Goal: Task Accomplishment & Management: Use online tool/utility

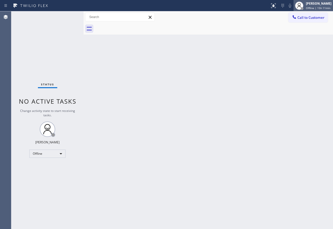
click at [309, 2] on div "[PERSON_NAME]" at bounding box center [319, 3] width 26 height 4
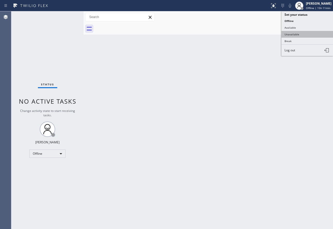
click at [293, 33] on button "Unavailable" at bounding box center [308, 34] width 52 height 7
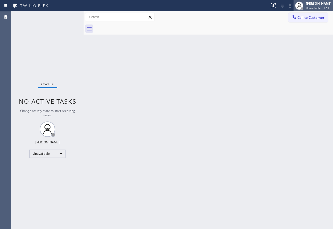
click at [312, 6] on div "[PERSON_NAME] Unavailable | 2:51" at bounding box center [319, 5] width 28 height 9
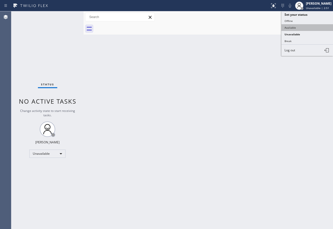
click at [294, 29] on button "Available" at bounding box center [308, 27] width 52 height 7
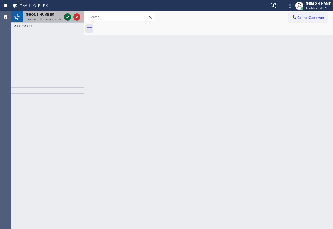
click at [67, 17] on icon at bounding box center [68, 17] width 6 height 6
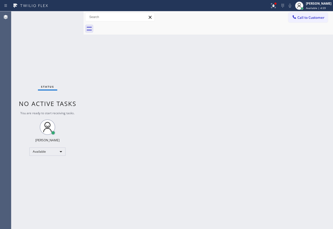
click at [66, 116] on div "Status No active tasks You are ready to start receiving tasks. [PERSON_NAME] Av…" at bounding box center [47, 120] width 72 height 218
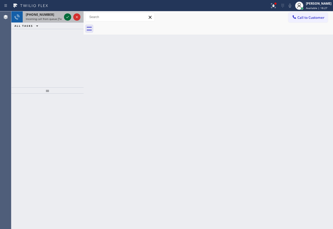
click at [68, 16] on icon at bounding box center [68, 17] width 6 height 6
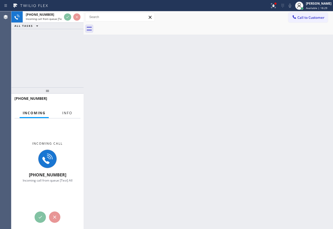
click at [70, 111] on span "Info" at bounding box center [67, 113] width 10 height 5
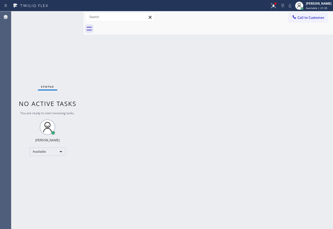
click at [150, 227] on div "Back to Dashboard Change Sender ID Customers Technicians Select a contact Outbo…" at bounding box center [209, 120] width 250 height 218
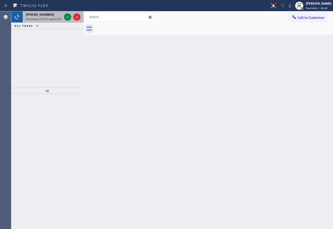
click at [47, 18] on span "Incoming call from queue [Test] All" at bounding box center [47, 19] width 43 height 4
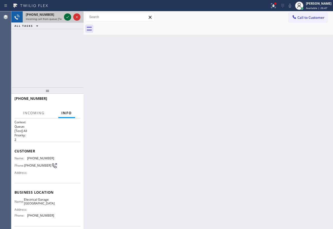
click at [67, 16] on icon at bounding box center [68, 17] width 6 height 6
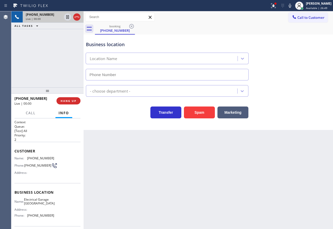
type input "[PHONE_NUMBER]"
click at [69, 102] on span "HANG UP" at bounding box center [69, 101] width 16 height 4
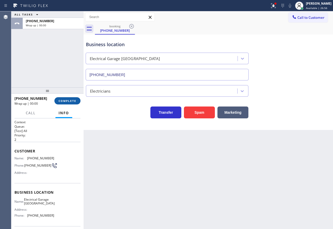
click at [69, 102] on span "COMPLETE" at bounding box center [68, 101] width 18 height 4
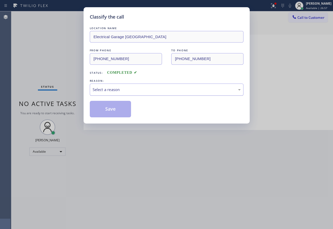
drag, startPoint x: 162, startPoint y: 89, endPoint x: 157, endPoint y: 91, distance: 5.7
click at [162, 89] on div "Select a reason" at bounding box center [167, 90] width 148 height 6
drag, startPoint x: 115, startPoint y: 130, endPoint x: 112, endPoint y: 107, distance: 22.9
click at [111, 107] on button "Save" at bounding box center [111, 109] width 42 height 17
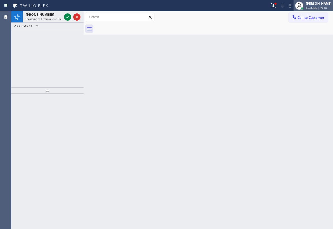
click at [321, 7] on span "Available | 27:07" at bounding box center [316, 8] width 21 height 4
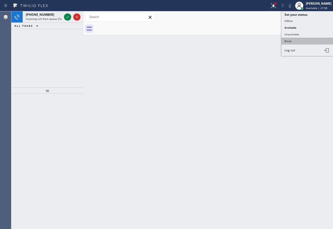
click at [294, 41] on button "Break" at bounding box center [308, 41] width 52 height 7
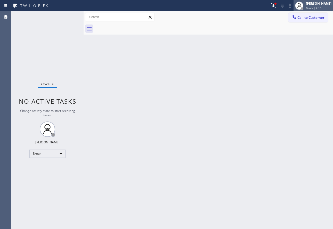
drag, startPoint x: 309, startPoint y: 5, endPoint x: 304, endPoint y: 9, distance: 6.5
click at [303, 5] on icon at bounding box center [299, 6] width 6 height 6
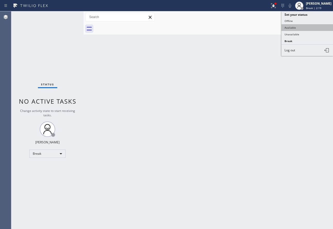
click at [295, 28] on button "Available" at bounding box center [308, 27] width 52 height 7
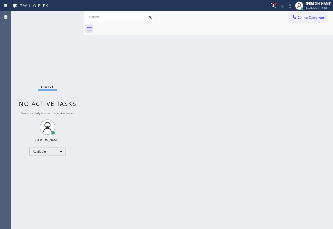
click at [268, 135] on div "Back to Dashboard Change Sender ID Customers Technicians Select a contact Outbo…" at bounding box center [209, 120] width 250 height 218
click at [219, 118] on div "Back to Dashboard Change Sender ID Customers Technicians Select a contact Outbo…" at bounding box center [209, 120] width 250 height 218
click at [124, 62] on div "Back to Dashboard Change Sender ID Customers Technicians Select a contact Outbo…" at bounding box center [209, 120] width 250 height 218
click at [177, 151] on div "Back to Dashboard Change Sender ID Customers Technicians Select a contact Outbo…" at bounding box center [209, 120] width 250 height 218
click at [176, 116] on div "Back to Dashboard Change Sender ID Customers Technicians Select a contact Outbo…" at bounding box center [209, 120] width 250 height 218
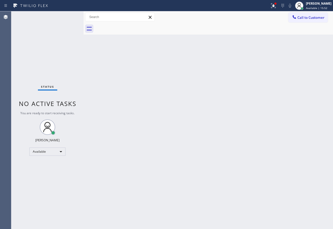
click at [195, 157] on div "Back to Dashboard Change Sender ID Customers Technicians Select a contact Outbo…" at bounding box center [209, 120] width 250 height 218
click at [314, 5] on div "[PERSON_NAME]" at bounding box center [319, 3] width 26 height 4
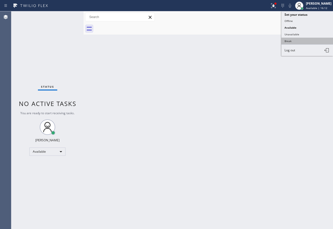
click at [287, 39] on button "Break" at bounding box center [308, 41] width 52 height 7
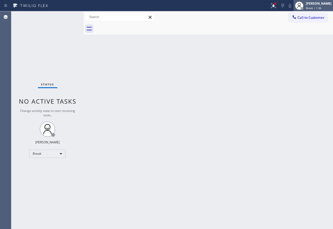
click at [316, 2] on div "[PERSON_NAME]" at bounding box center [319, 3] width 26 height 4
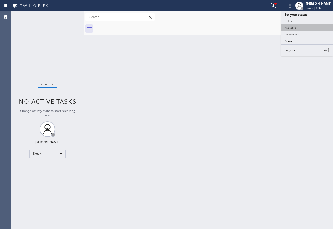
click at [297, 27] on button "Available" at bounding box center [308, 27] width 52 height 7
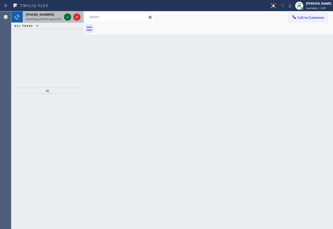
click at [67, 18] on icon at bounding box center [67, 17] width 3 height 2
click at [70, 18] on icon at bounding box center [68, 17] width 6 height 6
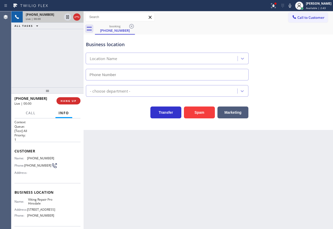
type input "[PHONE_NUMBER]"
click at [76, 101] on span "HANG UP" at bounding box center [69, 101] width 16 height 4
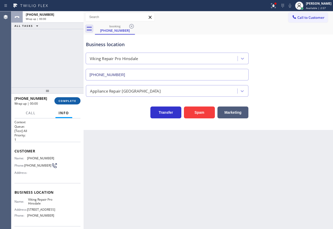
click at [76, 101] on span "COMPLETE" at bounding box center [68, 101] width 18 height 4
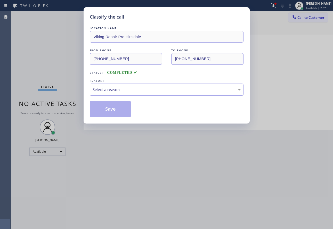
click at [122, 88] on div "Select a reason" at bounding box center [167, 90] width 148 height 6
click at [113, 112] on button "Save" at bounding box center [111, 109] width 42 height 17
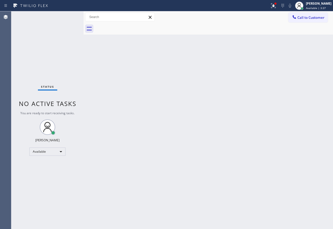
click at [67, 17] on div "Status No active tasks You are ready to start receiving tasks. [PERSON_NAME] Av…" at bounding box center [47, 120] width 72 height 218
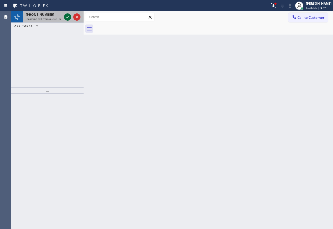
click at [66, 19] on icon at bounding box center [68, 17] width 6 height 6
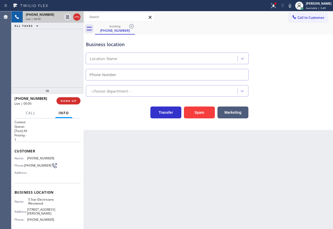
type input "[PHONE_NUMBER]"
click at [72, 102] on span "HANG UP" at bounding box center [69, 101] width 16 height 4
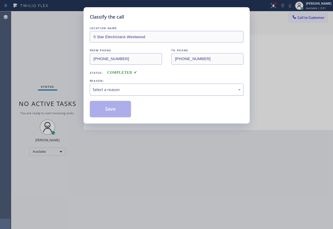
click at [112, 89] on div "Select a reason" at bounding box center [167, 90] width 148 height 6
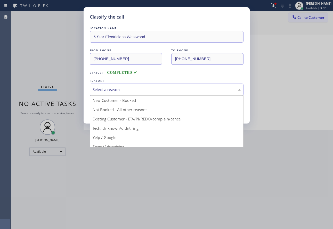
click at [108, 147] on div "Classify the call LOCATION NAME 5 Star Electricians Westwood FROM PHONE [PHONE_…" at bounding box center [166, 114] width 333 height 229
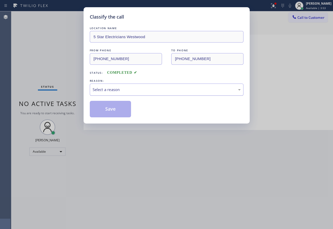
click at [118, 90] on div "Select a reason" at bounding box center [167, 90] width 148 height 6
click at [116, 112] on button "Save" at bounding box center [111, 109] width 42 height 17
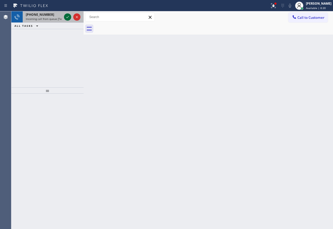
click at [66, 15] on icon at bounding box center [68, 17] width 6 height 6
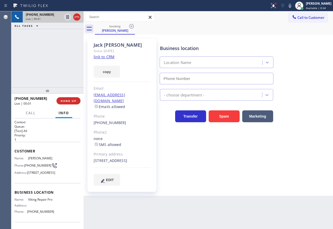
type input "[PHONE_NUMBER]"
click at [109, 57] on link "link to CRM" at bounding box center [104, 56] width 21 height 5
click at [236, 37] on div "[PERSON_NAME] Since: [DATE] link to CRM copy Email [EMAIL_ADDRESS][DOMAIN_NAME]…" at bounding box center [208, 115] width 247 height 159
click at [291, 5] on icon at bounding box center [290, 6] width 3 height 4
click at [67, 16] on icon at bounding box center [67, 17] width 3 height 4
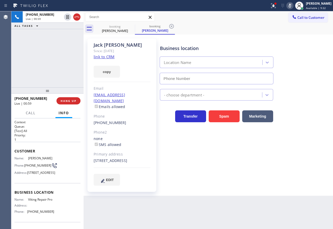
type input "[PHONE_NUMBER]"
click at [277, 4] on div at bounding box center [276, 4] width 2 height 2
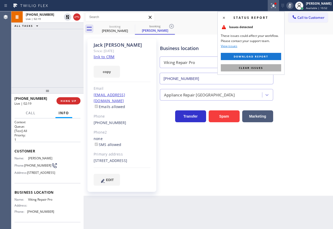
click at [248, 66] on span "Clear issues" at bounding box center [251, 68] width 24 height 4
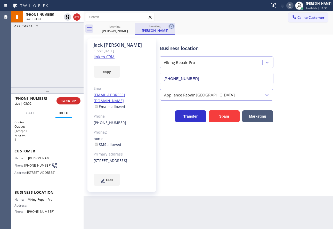
click at [172, 26] on icon at bounding box center [171, 26] width 5 height 5
click at [292, 6] on rect at bounding box center [290, 5] width 4 height 4
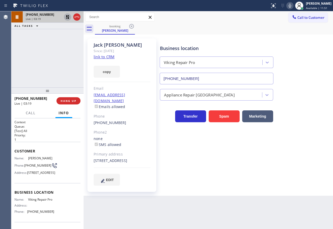
click at [66, 17] on icon at bounding box center [68, 17] width 6 height 6
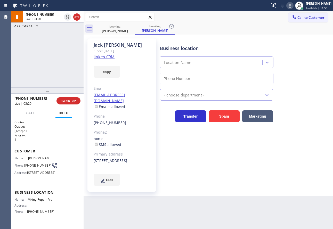
type input "[PHONE_NUMBER]"
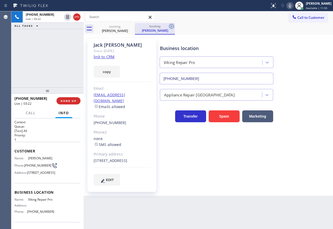
click at [172, 27] on icon at bounding box center [171, 26] width 5 height 5
click at [210, 24] on div "booking [PERSON_NAME]" at bounding box center [214, 29] width 238 height 12
click at [293, 5] on icon at bounding box center [290, 6] width 6 height 6
click at [291, 5] on icon at bounding box center [290, 6] width 3 height 4
click at [264, 47] on div "Business location" at bounding box center [216, 48] width 113 height 7
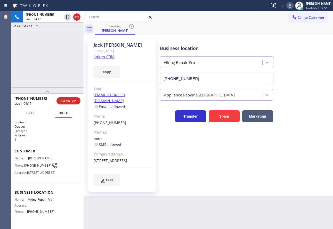
click at [291, 6] on icon at bounding box center [290, 6] width 3 height 4
click at [293, 8] on icon at bounding box center [290, 6] width 6 height 6
click at [291, 6] on icon at bounding box center [290, 6] width 3 height 4
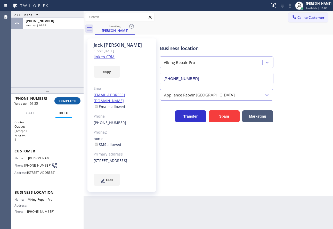
click at [64, 99] on button "COMPLETE" at bounding box center [67, 100] width 26 height 7
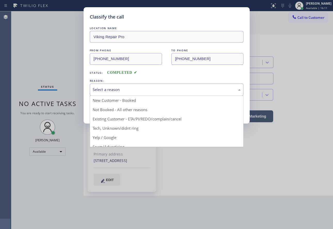
click at [138, 89] on div "Select a reason" at bounding box center [167, 90] width 148 height 6
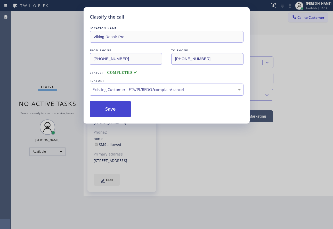
click at [108, 110] on button "Save" at bounding box center [111, 109] width 42 height 17
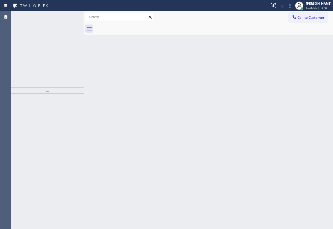
drag, startPoint x: 70, startPoint y: 19, endPoint x: 67, endPoint y: 18, distance: 3.6
click at [67, 18] on icon at bounding box center [68, 17] width 6 height 6
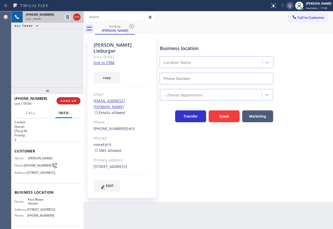
type input "[PHONE_NUMBER]"
click at [108, 60] on link "link to CRM" at bounding box center [104, 62] width 21 height 5
click at [67, 102] on span "HANG UP" at bounding box center [69, 101] width 16 height 4
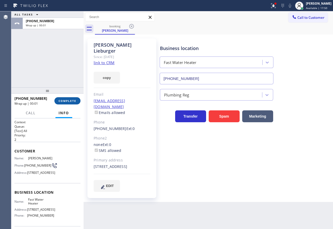
click at [68, 99] on button "COMPLETE" at bounding box center [67, 100] width 26 height 7
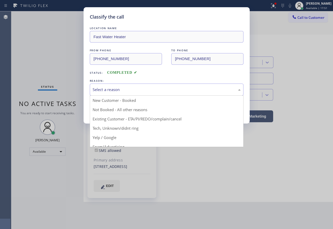
click at [116, 84] on div "Select a reason" at bounding box center [167, 90] width 154 height 12
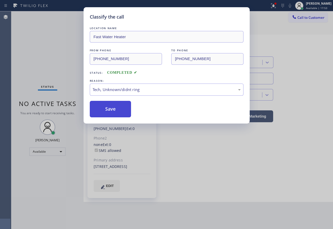
click at [114, 109] on button "Save" at bounding box center [111, 109] width 42 height 17
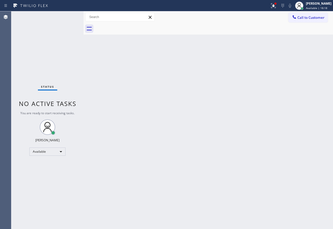
click at [151, 169] on div "Back to Dashboard Change Sender ID Customers Technicians Select a contact Outbo…" at bounding box center [209, 120] width 250 height 218
click at [265, 108] on div "Back to Dashboard Change Sender ID Customers Technicians Select a contact Outbo…" at bounding box center [209, 120] width 250 height 218
click at [268, 114] on div "Back to Dashboard Change Sender ID Customers Technicians Select a contact Outbo…" at bounding box center [209, 120] width 250 height 218
click at [236, 137] on div "Back to Dashboard Change Sender ID Customers Technicians Select a contact Outbo…" at bounding box center [209, 120] width 250 height 218
click at [150, 164] on div "Back to Dashboard Change Sender ID Customers Technicians Select a contact Outbo…" at bounding box center [209, 120] width 250 height 218
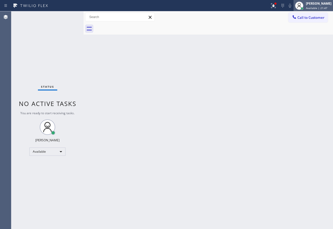
click at [312, 5] on div "[PERSON_NAME]" at bounding box center [319, 3] width 26 height 4
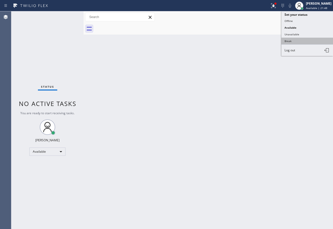
click at [293, 41] on button "Break" at bounding box center [308, 41] width 52 height 7
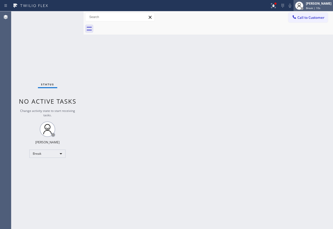
click at [305, 4] on div at bounding box center [299, 5] width 11 height 11
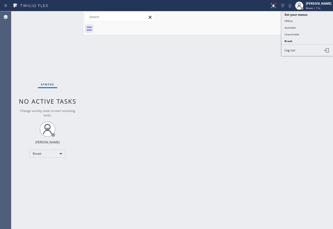
click at [292, 28] on button "Available" at bounding box center [308, 27] width 52 height 7
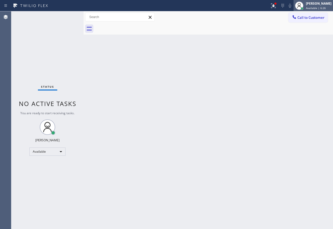
click at [318, 5] on div "[PERSON_NAME]" at bounding box center [319, 3] width 26 height 4
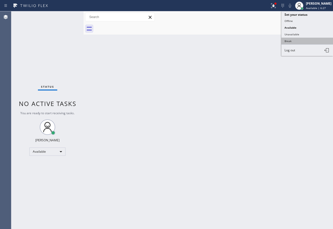
click at [298, 41] on button "Break" at bounding box center [308, 41] width 52 height 7
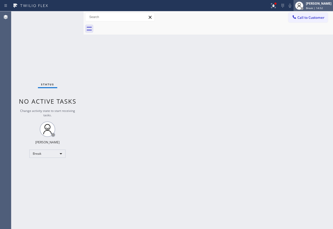
click at [316, 4] on div "[PERSON_NAME]" at bounding box center [319, 3] width 26 height 4
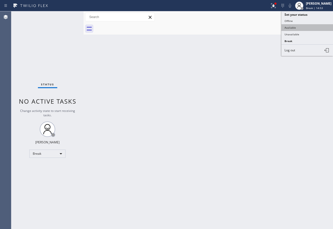
click at [298, 29] on button "Available" at bounding box center [308, 27] width 52 height 7
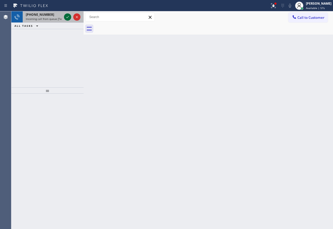
click at [69, 16] on icon at bounding box center [68, 17] width 6 height 6
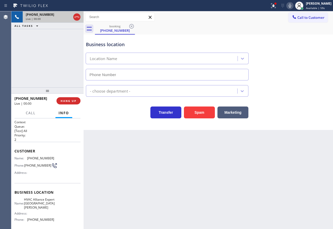
type input "[PHONE_NUMBER]"
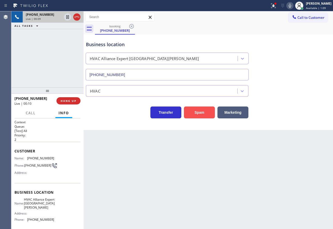
click at [191, 117] on button "Spam" at bounding box center [199, 113] width 31 height 12
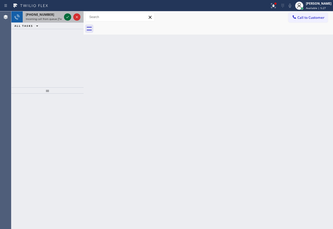
click at [66, 18] on icon at bounding box center [68, 17] width 6 height 6
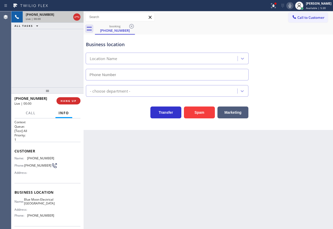
type input "[PHONE_NUMBER]"
click at [69, 101] on span "HANG UP" at bounding box center [69, 101] width 16 height 4
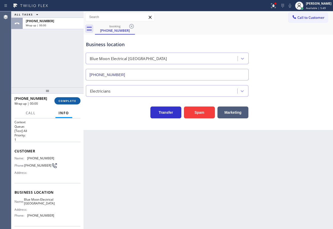
click at [69, 101] on span "COMPLETE" at bounding box center [68, 101] width 18 height 4
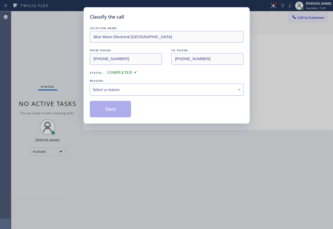
click at [135, 92] on div "Select a reason" at bounding box center [167, 90] width 148 height 6
click at [114, 108] on button "Save" at bounding box center [111, 109] width 42 height 17
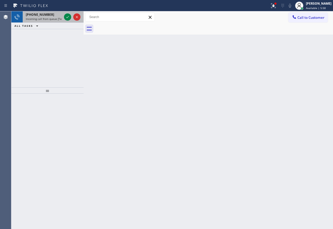
click at [47, 16] on div "[PHONE_NUMBER]" at bounding box center [44, 14] width 36 height 4
click at [67, 18] on icon at bounding box center [68, 17] width 6 height 6
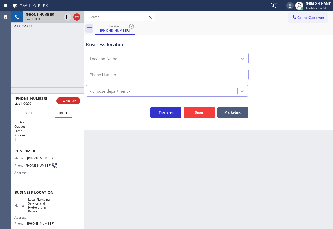
type input "[PHONE_NUMBER]"
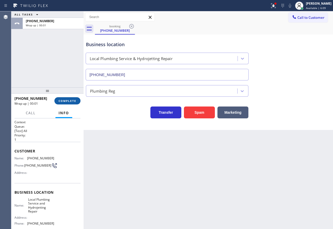
click at [69, 102] on span "COMPLETE" at bounding box center [68, 101] width 18 height 4
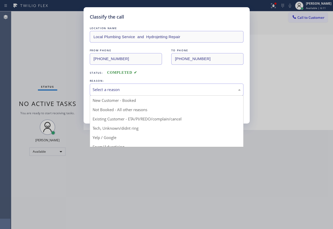
click at [107, 88] on div "Select a reason" at bounding box center [167, 90] width 148 height 6
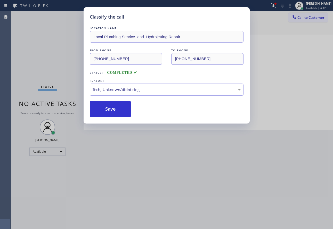
drag, startPoint x: 107, startPoint y: 127, endPoint x: 108, endPoint y: 111, distance: 15.8
click at [108, 111] on button "Save" at bounding box center [111, 109] width 42 height 17
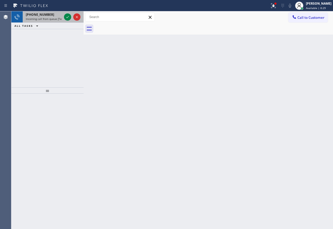
click at [47, 21] on div "[PHONE_NUMBER] Incoming call from queue [Test] All" at bounding box center [43, 16] width 40 height 11
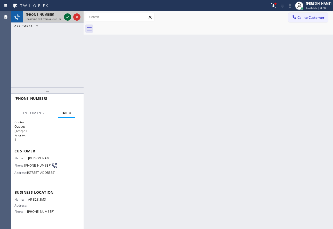
click at [68, 17] on icon at bounding box center [67, 17] width 3 height 2
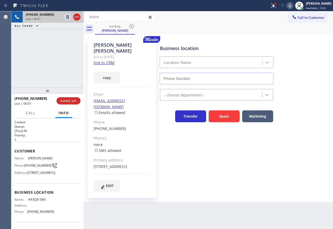
type input "[PHONE_NUMBER]"
click at [106, 60] on link "link to CRM" at bounding box center [104, 62] width 21 height 5
click at [293, 5] on icon at bounding box center [290, 6] width 6 height 6
click at [291, 5] on icon at bounding box center [290, 6] width 3 height 4
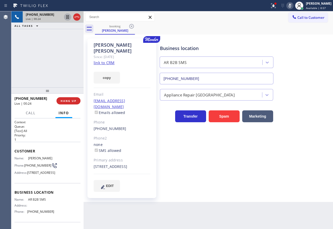
click at [66, 19] on icon at bounding box center [68, 17] width 6 height 6
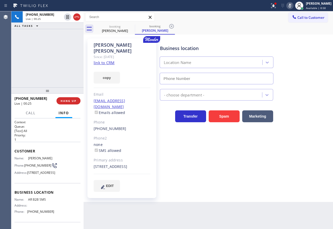
type input "[PHONE_NUMBER]"
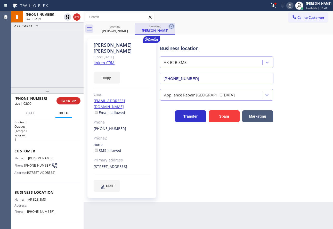
click at [172, 26] on icon at bounding box center [171, 26] width 5 height 5
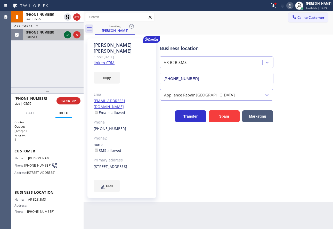
click at [66, 36] on icon at bounding box center [68, 35] width 6 height 6
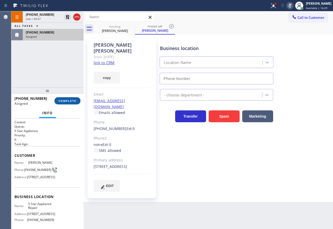
click at [66, 102] on span "COMPLETE" at bounding box center [68, 101] width 18 height 4
type input "[PHONE_NUMBER]"
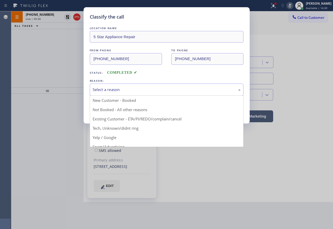
click at [120, 84] on div "Select a reason" at bounding box center [167, 90] width 154 height 12
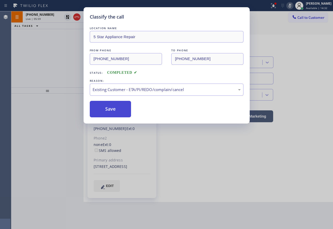
click at [110, 110] on button "Save" at bounding box center [111, 109] width 42 height 17
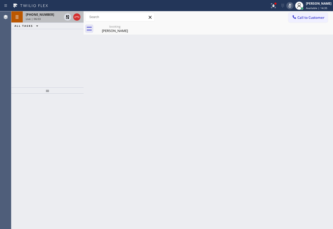
click at [57, 18] on div "Live | 06:03" at bounding box center [44, 19] width 36 height 4
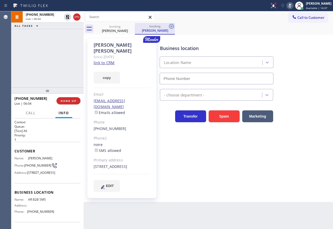
type input "[PHONE_NUMBER]"
click at [173, 27] on icon at bounding box center [172, 26] width 6 height 6
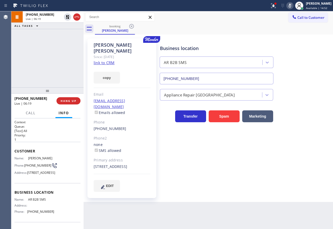
click at [293, 8] on icon at bounding box center [290, 6] width 6 height 6
click at [67, 16] on icon at bounding box center [68, 17] width 4 height 4
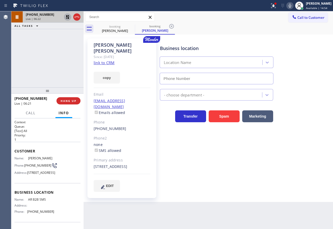
type input "[PHONE_NUMBER]"
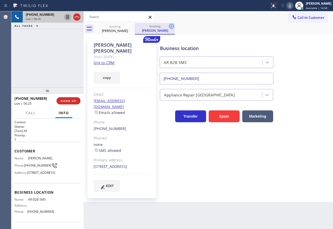
click at [170, 26] on icon at bounding box center [172, 26] width 6 height 6
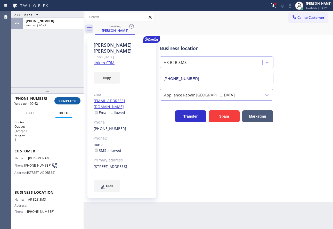
click at [62, 103] on span "COMPLETE" at bounding box center [68, 101] width 18 height 4
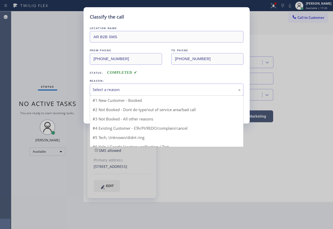
click at [109, 87] on div "Select a reason" at bounding box center [167, 90] width 148 height 6
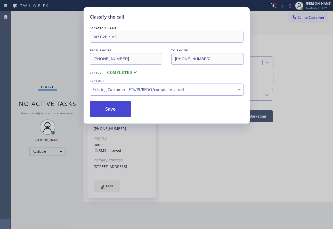
click at [107, 109] on button "Save" at bounding box center [111, 109] width 42 height 17
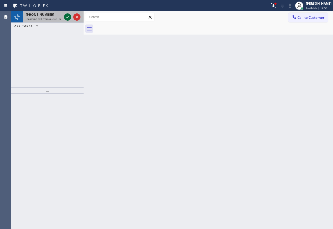
click at [66, 18] on icon at bounding box center [68, 17] width 6 height 6
click at [65, 18] on icon at bounding box center [68, 17] width 6 height 6
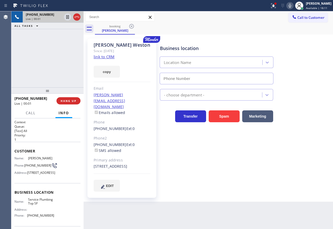
type input "[PHONE_NUMBER]"
click at [110, 60] on div "[PERSON_NAME] Since: [DATE] link to CRM copy Email [PERSON_NAME][EMAIL_ADDRESS]…" at bounding box center [122, 118] width 69 height 160
click at [109, 57] on link "link to CRM" at bounding box center [104, 56] width 21 height 5
click at [293, 7] on icon at bounding box center [290, 6] width 6 height 6
click at [291, 5] on icon at bounding box center [290, 6] width 3 height 4
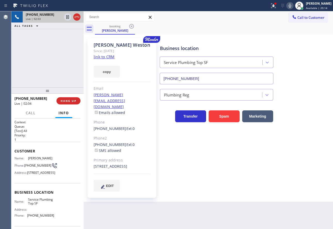
click at [293, 6] on icon at bounding box center [290, 6] width 6 height 6
click at [68, 35] on icon at bounding box center [67, 35] width 3 height 2
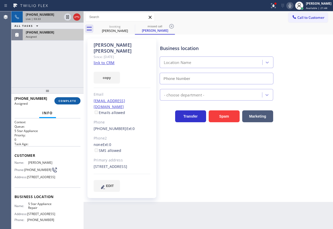
click at [76, 102] on span "COMPLETE" at bounding box center [68, 101] width 18 height 4
type input "[PHONE_NUMBER]"
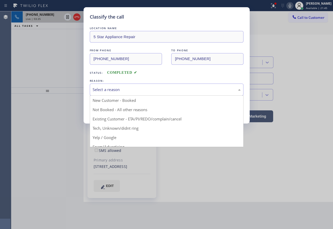
click at [135, 90] on div "Select a reason" at bounding box center [167, 90] width 148 height 6
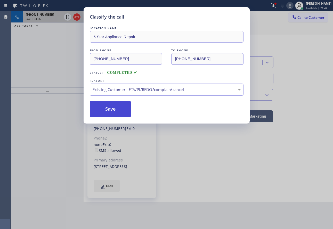
click at [118, 112] on button "Save" at bounding box center [111, 109] width 42 height 17
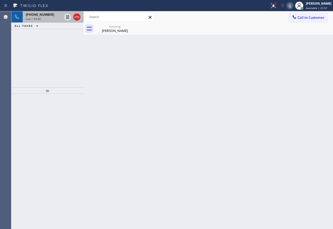
click at [49, 20] on div "Live | 03:40" at bounding box center [44, 19] width 36 height 4
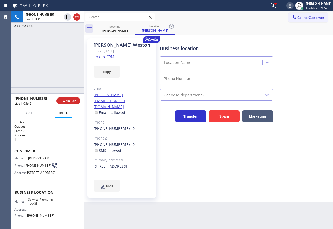
type input "[PHONE_NUMBER]"
click at [293, 5] on icon at bounding box center [290, 6] width 6 height 6
click at [173, 28] on icon at bounding box center [172, 26] width 6 height 6
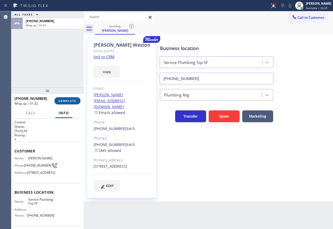
click at [71, 100] on span "COMPLETE" at bounding box center [68, 101] width 18 height 4
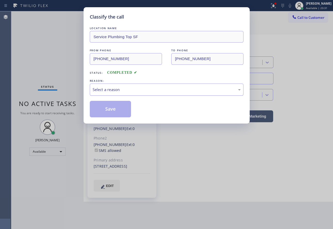
click at [144, 87] on div "Select a reason" at bounding box center [167, 90] width 148 height 6
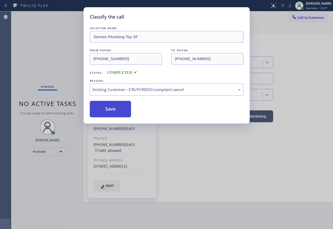
click at [114, 109] on button "Save" at bounding box center [111, 109] width 42 height 17
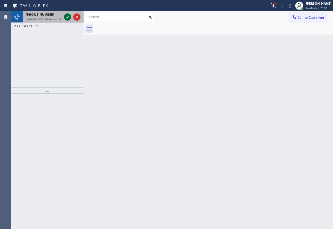
click at [67, 18] on icon at bounding box center [68, 17] width 6 height 6
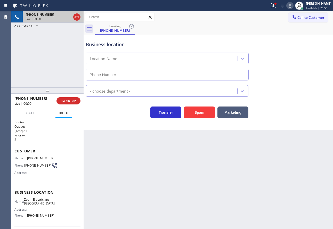
type input "[PHONE_NUMBER]"
click at [313, 102] on div "Transfer Spam Marketing" at bounding box center [208, 110] width 247 height 17
click at [74, 101] on span "HANG UP" at bounding box center [69, 101] width 16 height 4
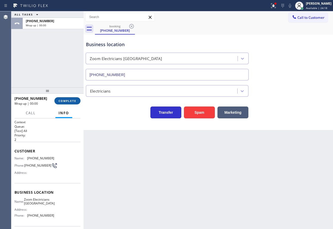
click at [74, 101] on span "COMPLETE" at bounding box center [68, 101] width 18 height 4
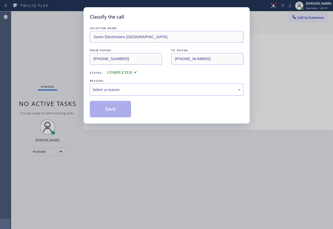
click at [107, 93] on div "Select a reason" at bounding box center [167, 90] width 154 height 12
click at [109, 109] on button "Save" at bounding box center [111, 109] width 42 height 17
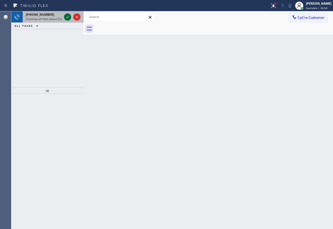
click at [66, 17] on icon at bounding box center [68, 17] width 6 height 6
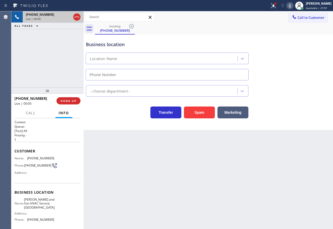
type input "[PHONE_NUMBER]"
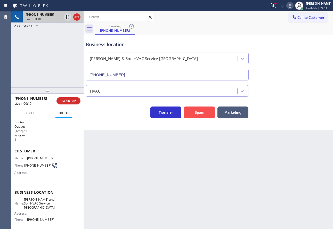
click at [205, 113] on button "Spam" at bounding box center [199, 113] width 31 height 12
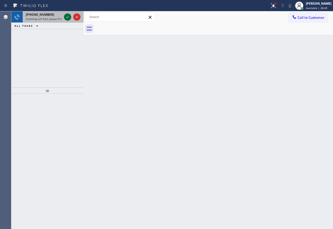
click at [68, 19] on icon at bounding box center [68, 17] width 6 height 6
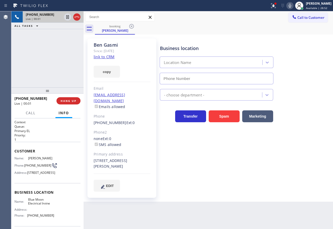
type input "[PHONE_NUMBER]"
click at [109, 57] on link "link to CRM" at bounding box center [104, 56] width 21 height 5
click at [68, 103] on button "HANG UP" at bounding box center [69, 100] width 24 height 7
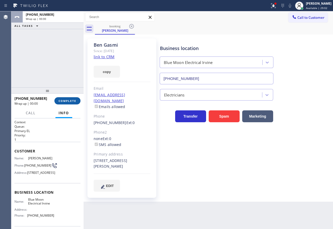
click at [68, 102] on span "COMPLETE" at bounding box center [68, 101] width 18 height 4
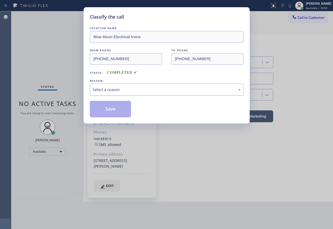
click at [158, 91] on div "Select a reason" at bounding box center [167, 90] width 148 height 6
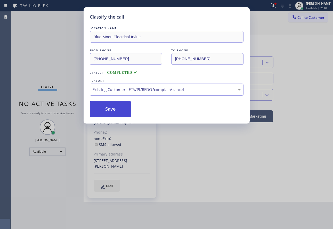
click at [112, 107] on button "Save" at bounding box center [111, 109] width 42 height 17
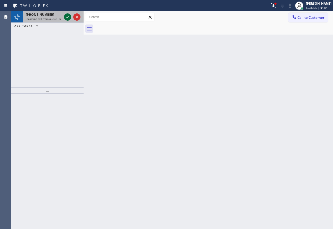
click at [68, 17] on icon at bounding box center [67, 17] width 3 height 2
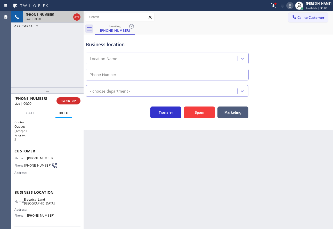
type input "[PHONE_NUMBER]"
click at [293, 3] on icon at bounding box center [290, 6] width 6 height 6
click at [292, 5] on div at bounding box center [290, 6] width 7 height 6
click at [291, 5] on icon at bounding box center [290, 6] width 3 height 4
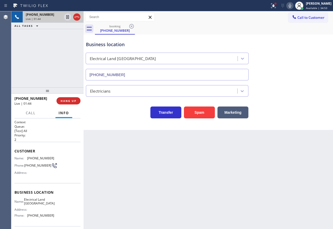
click at [291, 5] on icon at bounding box center [290, 6] width 3 height 4
click at [293, 6] on icon at bounding box center [290, 6] width 6 height 6
click at [68, 19] on icon at bounding box center [68, 17] width 6 height 6
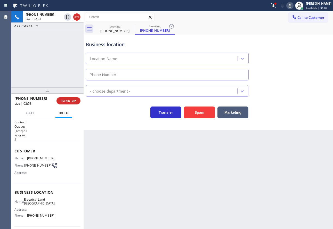
type input "[PHONE_NUMBER]"
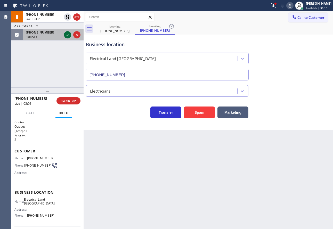
click at [67, 35] on icon at bounding box center [68, 35] width 6 height 6
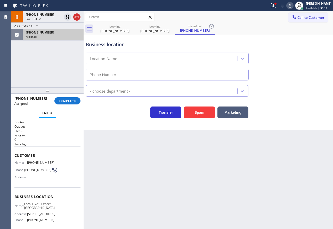
scroll to position [26, 0]
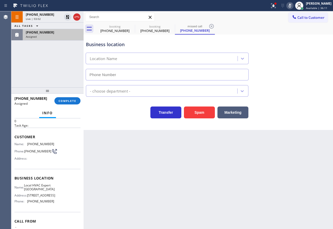
type input "[PHONE_NUMBER]"
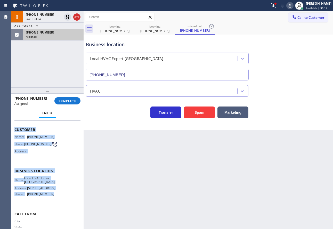
drag, startPoint x: 55, startPoint y: 205, endPoint x: 13, endPoint y: 127, distance: 88.4
click at [13, 127] on div "Context Queue: HVAC Priority: 0 Task Age: Customer Name: [PHONE_NUMBER] Phone: …" at bounding box center [47, 173] width 72 height 111
copy div "Customer Name: [PHONE_NUMBER] Phone: [PHONE_NUMBER] Address: Business location …"
click at [60, 101] on span "COMPLETE" at bounding box center [68, 101] width 18 height 4
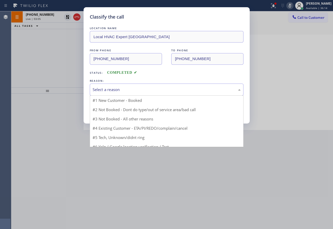
click at [131, 90] on div "Select a reason" at bounding box center [167, 90] width 148 height 6
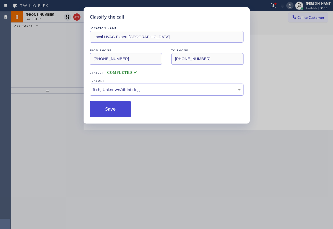
click at [112, 113] on button "Save" at bounding box center [111, 109] width 42 height 17
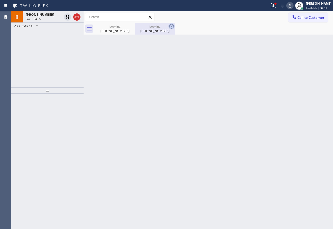
click at [170, 25] on icon at bounding box center [171, 26] width 5 height 5
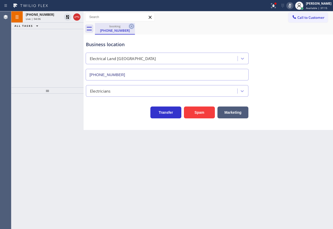
click at [131, 26] on icon at bounding box center [131, 26] width 5 height 5
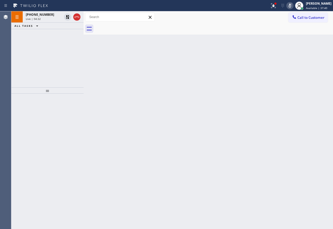
click at [293, 5] on icon at bounding box center [290, 6] width 6 height 6
click at [68, 17] on icon at bounding box center [68, 17] width 4 height 4
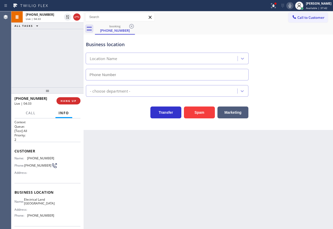
type input "[PHONE_NUMBER]"
click at [36, 158] on span "[PHONE_NUMBER]" at bounding box center [40, 158] width 27 height 4
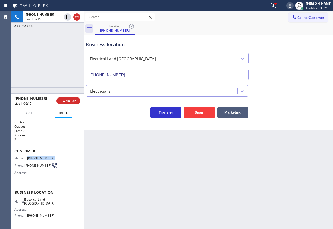
click at [36, 158] on span "[PHONE_NUMBER]" at bounding box center [40, 158] width 27 height 4
copy span "[PHONE_NUMBER]"
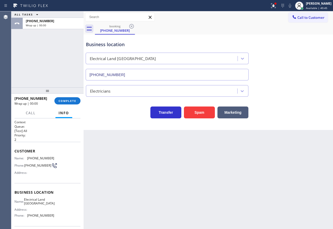
click at [37, 217] on span "[PHONE_NUMBER]" at bounding box center [40, 216] width 27 height 4
copy span "[PHONE_NUMBER]"
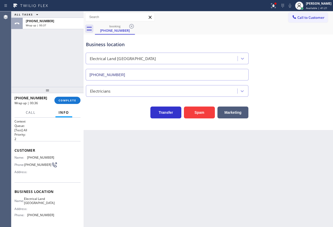
click at [42, 201] on span "Electrical Land [GEOGRAPHIC_DATA]" at bounding box center [39, 201] width 31 height 8
copy span "Electrical Land [GEOGRAPHIC_DATA]"
click at [76, 102] on span "COMPLETE" at bounding box center [68, 101] width 18 height 4
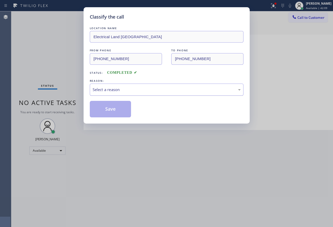
click at [118, 92] on div "Select a reason" at bounding box center [167, 90] width 148 height 6
click at [103, 112] on button "Save" at bounding box center [111, 109] width 42 height 17
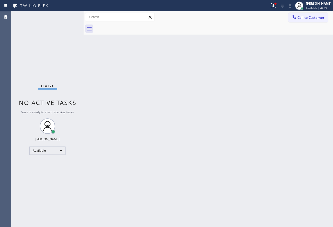
click at [154, 137] on div "Back to Dashboard Change Sender ID Customers Technicians Select a contact Outbo…" at bounding box center [209, 119] width 250 height 216
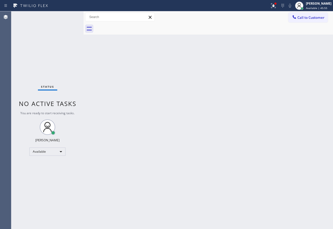
click at [190, 178] on div "Back to Dashboard Change Sender ID Customers Technicians Select a contact Outbo…" at bounding box center [209, 120] width 250 height 218
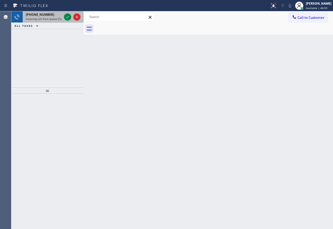
click at [43, 16] on span "[PHONE_NUMBER]" at bounding box center [40, 14] width 28 height 4
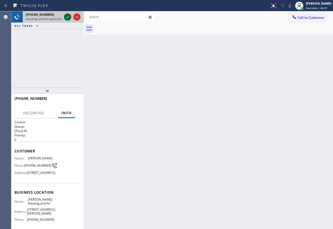
click at [68, 17] on icon at bounding box center [68, 17] width 6 height 6
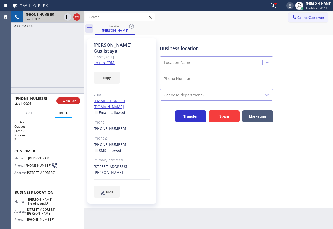
type input "[PHONE_NUMBER]"
click at [106, 60] on link "link to CRM" at bounding box center [104, 62] width 21 height 5
click at [293, 5] on icon at bounding box center [290, 6] width 6 height 6
click at [65, 17] on icon at bounding box center [68, 17] width 6 height 6
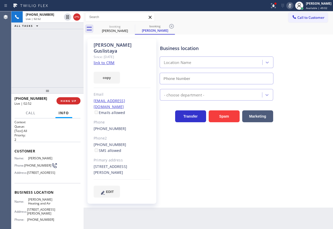
type input "[PHONE_NUMBER]"
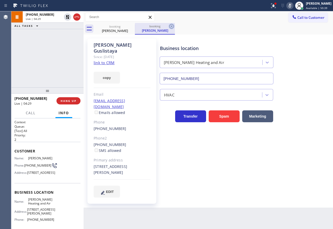
click at [171, 26] on icon at bounding box center [171, 26] width 5 height 5
click at [293, 6] on icon at bounding box center [290, 6] width 6 height 6
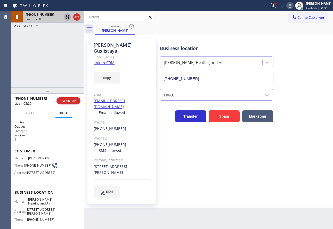
click at [67, 18] on icon at bounding box center [68, 17] width 6 height 6
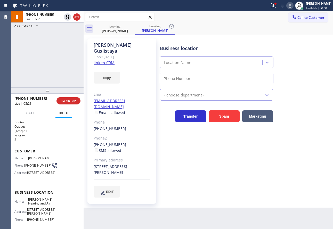
type input "[PHONE_NUMBER]"
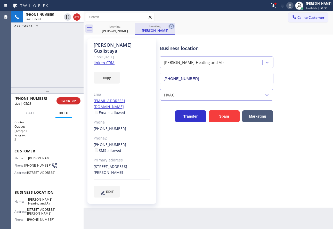
click at [171, 24] on icon at bounding box center [172, 26] width 6 height 6
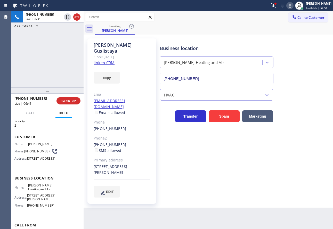
scroll to position [26, 0]
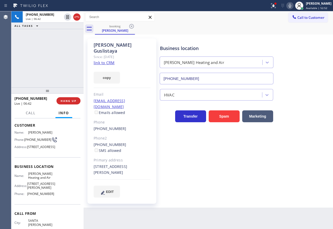
click at [44, 196] on span "[PHONE_NUMBER]" at bounding box center [40, 194] width 27 height 4
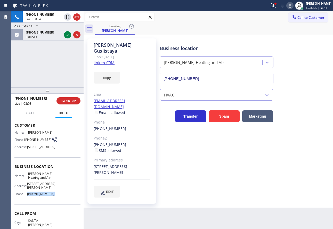
drag, startPoint x: 68, startPoint y: 36, endPoint x: 69, endPoint y: 43, distance: 6.5
click at [68, 36] on icon at bounding box center [68, 35] width 6 height 6
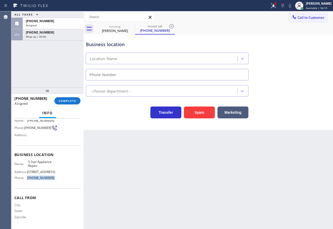
type input "[PHONE_NUMBER]"
click at [57, 181] on div "Name: 5 Star Appliance Repair Address: [STREET_ADDRESS] Phone: [PHONE_NUMBER]" at bounding box center [47, 171] width 66 height 22
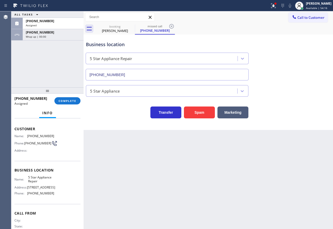
scroll to position [18, 0]
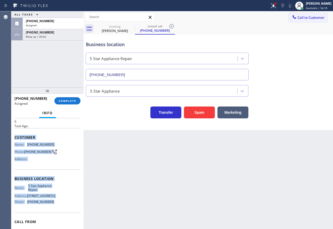
drag, startPoint x: 51, startPoint y: 207, endPoint x: 13, endPoint y: 137, distance: 79.1
click at [13, 137] on div "Context Queue: 5 Star Appliance Priority: 0 Task Age: Customer Name: [PHONE_NUM…" at bounding box center [47, 173] width 72 height 111
copy div "Customer Name: [PHONE_NUMBER] Phone: [PHONE_NUMBER] Address: Business location …"
click at [66, 102] on span "COMPLETE" at bounding box center [68, 101] width 18 height 4
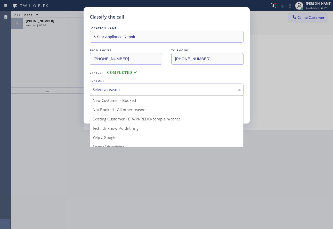
click at [133, 88] on div "Select a reason" at bounding box center [167, 90] width 148 height 6
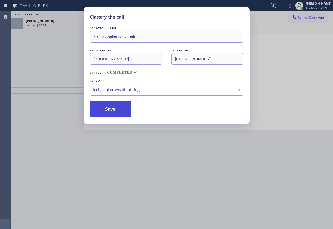
click at [106, 110] on button "Save" at bounding box center [111, 109] width 42 height 17
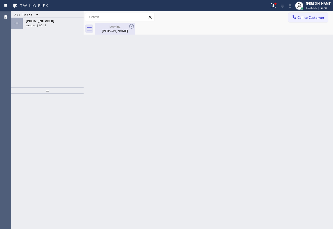
click at [108, 26] on div "booking" at bounding box center [115, 27] width 39 height 4
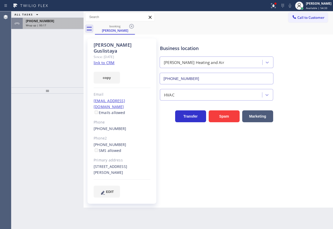
click at [57, 22] on div "[PHONE_NUMBER]" at bounding box center [53, 21] width 55 height 4
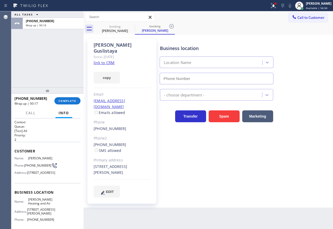
type input "[PHONE_NUMBER]"
click at [171, 27] on icon at bounding box center [171, 26] width 5 height 5
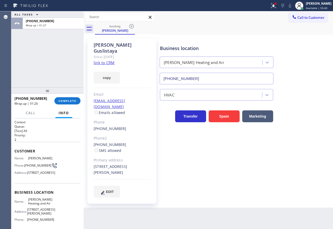
scroll to position [26, 0]
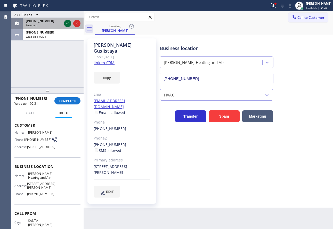
click at [67, 23] on icon at bounding box center [68, 23] width 6 height 6
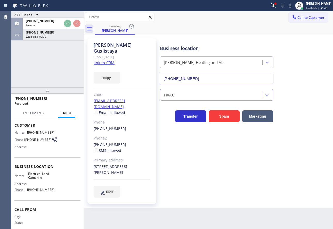
scroll to position [30, 0]
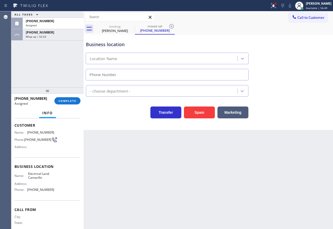
type input "[PHONE_NUMBER]"
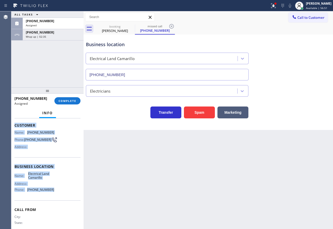
drag, startPoint x: 53, startPoint y: 194, endPoint x: 14, endPoint y: 127, distance: 77.5
click at [14, 127] on div "Context Queue: Electrical Priority: 0 Task Age: Customer Name: [PHONE_NUMBER] P…" at bounding box center [47, 173] width 72 height 111
copy div "Customer Name: [PHONE_NUMBER] Phone: [PHONE_NUMBER] Address: Business location …"
click at [75, 101] on span "COMPLETE" at bounding box center [68, 101] width 18 height 4
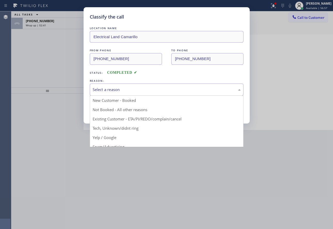
click at [151, 90] on div "Select a reason" at bounding box center [167, 90] width 148 height 6
drag, startPoint x: 124, startPoint y: 127, endPoint x: 120, endPoint y: 114, distance: 13.7
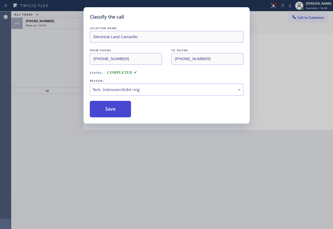
click at [116, 107] on button "Save" at bounding box center [111, 109] width 42 height 17
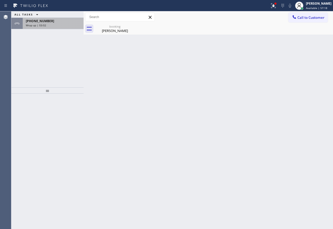
click at [37, 27] on div "[PHONE_NUMBER] Wrap up | 03:02" at bounding box center [52, 23] width 59 height 11
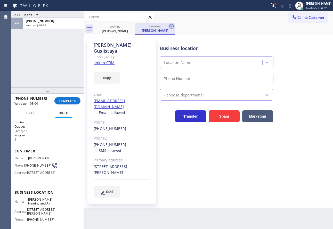
type input "[PHONE_NUMBER]"
click at [171, 28] on icon at bounding box center [171, 26] width 5 height 5
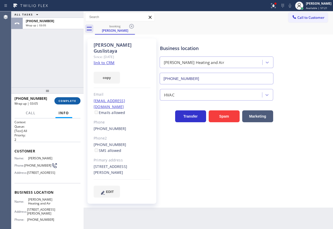
click at [69, 102] on span "COMPLETE" at bounding box center [68, 101] width 18 height 4
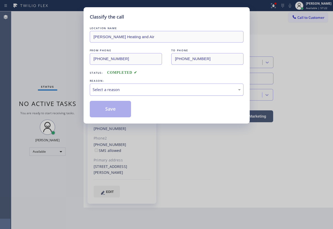
click at [122, 89] on div "Select a reason" at bounding box center [167, 90] width 148 height 6
click at [112, 111] on button "Save" at bounding box center [111, 109] width 42 height 17
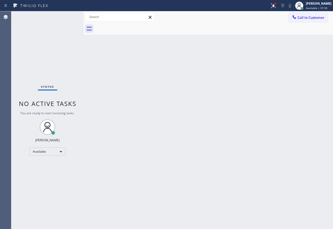
click at [253, 123] on div "Back to Dashboard Change Sender ID Customers Technicians Select a contact Outbo…" at bounding box center [209, 120] width 250 height 218
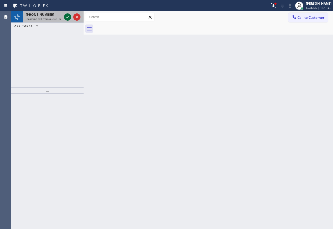
click at [68, 19] on icon at bounding box center [68, 17] width 6 height 6
click at [68, 16] on icon at bounding box center [68, 17] width 6 height 6
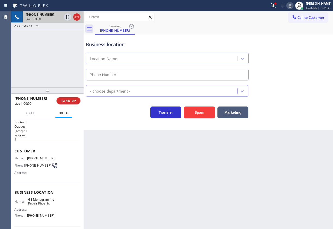
type input "[PHONE_NUMBER]"
click at [293, 6] on icon at bounding box center [290, 6] width 6 height 6
click at [291, 4] on icon at bounding box center [290, 6] width 3 height 4
click at [289, 6] on icon at bounding box center [290, 6] width 6 height 6
click at [66, 18] on icon at bounding box center [67, 17] width 3 height 4
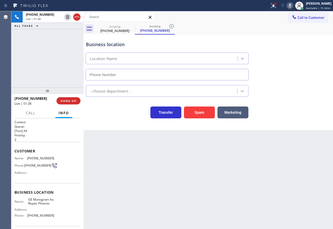
type input "[PHONE_NUMBER]"
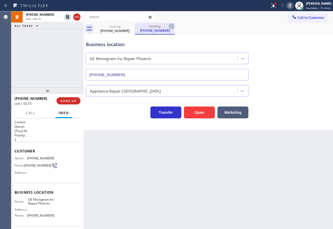
click at [171, 27] on icon at bounding box center [171, 26] width 5 height 5
click at [29, 158] on span "[PHONE_NUMBER]" at bounding box center [40, 158] width 27 height 4
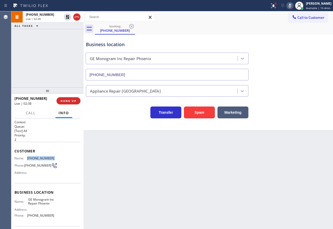
click at [29, 158] on span "[PHONE_NUMBER]" at bounding box center [40, 158] width 27 height 4
copy span "[PHONE_NUMBER]"
click at [292, 6] on icon at bounding box center [290, 6] width 6 height 6
click at [68, 18] on icon at bounding box center [68, 17] width 6 height 6
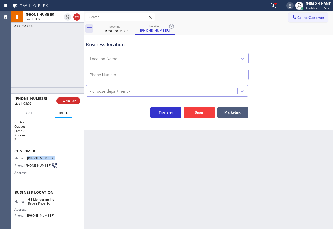
type input "[PHONE_NUMBER]"
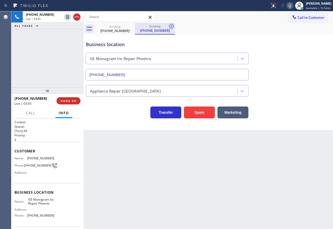
click at [173, 26] on icon at bounding box center [172, 26] width 6 height 6
click at [185, 42] on div "Business location" at bounding box center [167, 44] width 163 height 7
click at [207, 23] on div "booking [PHONE_NUMBER]" at bounding box center [214, 29] width 238 height 12
click at [46, 218] on span "[PHONE_NUMBER]" at bounding box center [40, 216] width 27 height 4
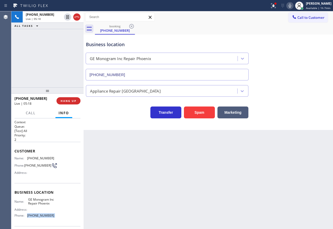
click at [46, 218] on span "[PHONE_NUMBER]" at bounding box center [40, 216] width 27 height 4
copy span "[PHONE_NUMBER]"
click at [203, 41] on div "Business location GE Monogram Inc Repair [GEOGRAPHIC_DATA] [PHONE_NUMBER]" at bounding box center [167, 58] width 165 height 45
click at [291, 7] on icon at bounding box center [290, 6] width 3 height 4
click at [78, 100] on button "HANG UP" at bounding box center [69, 100] width 24 height 7
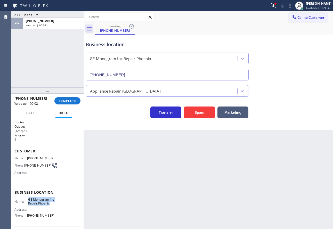
drag, startPoint x: 40, startPoint y: 210, endPoint x: 27, endPoint y: 199, distance: 16.9
click at [27, 199] on div "Business location Name: GE Monogram Inc Repair Phoenix Address: Phone: [PHONE_N…" at bounding box center [47, 204] width 66 height 43
copy span "GE Monogram Inc Repair Phoenix"
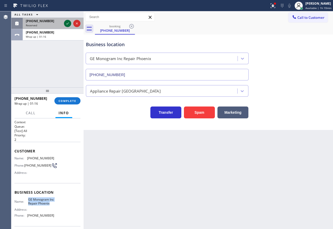
click at [68, 25] on icon at bounding box center [68, 23] width 6 height 6
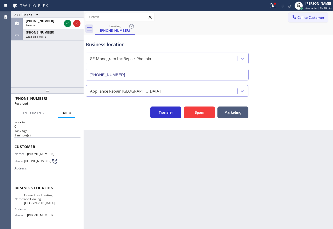
scroll to position [26, 0]
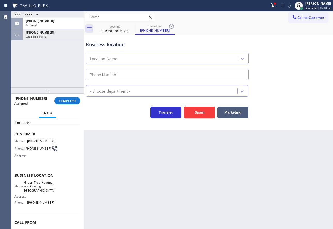
type input "[PHONE_NUMBER]"
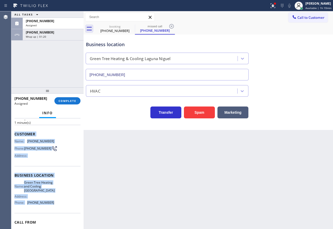
drag, startPoint x: 52, startPoint y: 209, endPoint x: 14, endPoint y: 135, distance: 82.9
click at [14, 135] on div "Context Queue: HVAC Priority: 0 Task Age: [DEMOGRAPHIC_DATA] minute(s) Customer…" at bounding box center [47, 173] width 72 height 111
copy div "Customer Name: [PHONE_NUMBER] Phone: [PHONE_NUMBER] Address: Business location …"
click at [72, 102] on span "COMPLETE" at bounding box center [68, 101] width 18 height 4
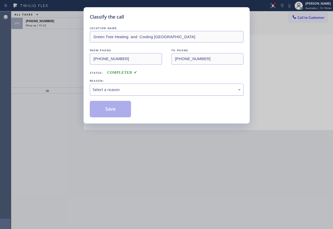
click at [123, 92] on div "Select a reason" at bounding box center [167, 90] width 148 height 6
click at [117, 115] on button "Save" at bounding box center [111, 109] width 42 height 17
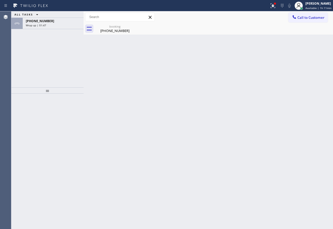
click at [114, 133] on div "Back to Dashboard Change Sender ID Customers Technicians Select a contact Outbo…" at bounding box center [209, 120] width 250 height 218
click at [69, 28] on div "[PHONE_NUMBER] Wrap up | 01:48" at bounding box center [52, 23] width 59 height 11
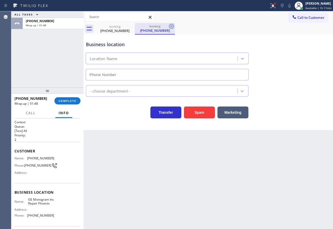
type input "[PHONE_NUMBER]"
click at [172, 27] on icon at bounding box center [171, 26] width 5 height 5
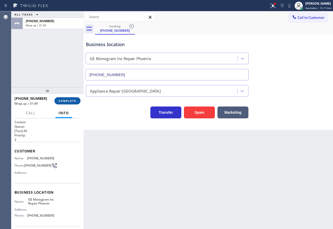
click at [73, 102] on span "COMPLETE" at bounding box center [68, 101] width 18 height 4
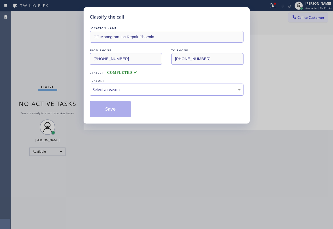
click at [142, 91] on div "Select a reason" at bounding box center [167, 90] width 148 height 6
click at [110, 113] on button "Save" at bounding box center [111, 109] width 42 height 17
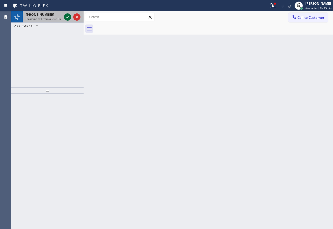
click at [66, 17] on icon at bounding box center [68, 17] width 6 height 6
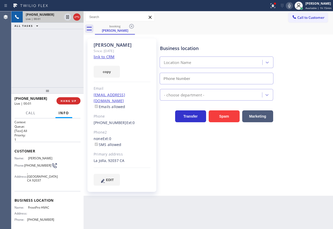
type input "[PHONE_NUMBER]"
click at [112, 56] on link "link to CRM" at bounding box center [104, 56] width 21 height 5
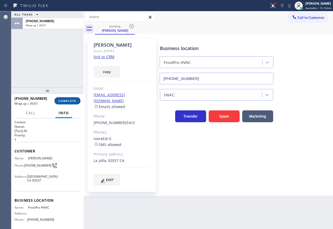
click at [62, 101] on span "COMPLETE" at bounding box center [68, 101] width 18 height 4
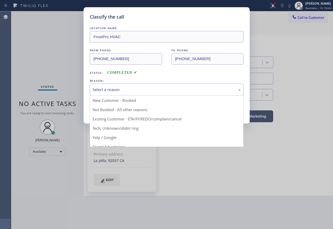
click at [119, 91] on div "Select a reason" at bounding box center [167, 90] width 148 height 6
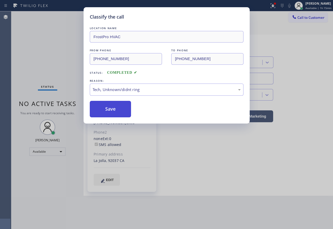
click at [116, 109] on button "Save" at bounding box center [111, 109] width 42 height 17
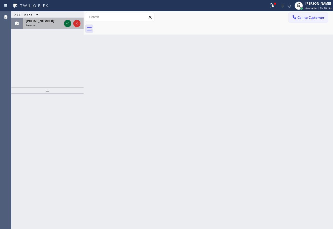
click at [65, 26] on icon at bounding box center [68, 23] width 6 height 6
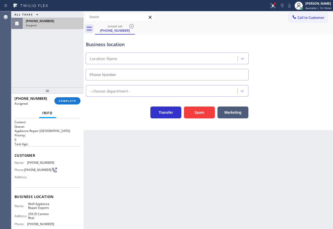
type input "[PHONE_NUMBER]"
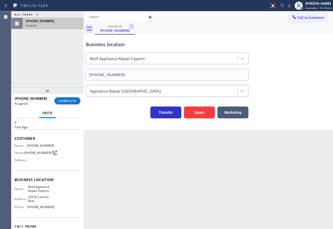
scroll to position [26, 0]
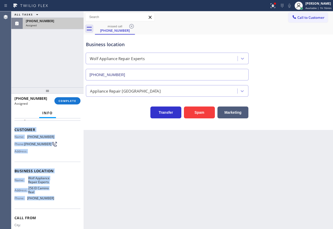
drag, startPoint x: 51, startPoint y: 201, endPoint x: 14, endPoint y: 132, distance: 77.8
click at [14, 132] on div "Context Queue: Appliance Repair High End Priority: 0 Task Age: Customer Name: […" at bounding box center [47, 173] width 72 height 111
click at [63, 98] on button "COMPLETE" at bounding box center [67, 100] width 26 height 7
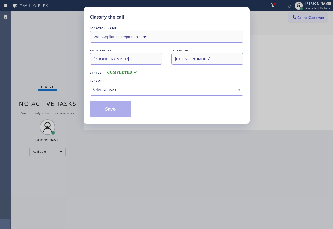
click at [144, 87] on div "Select a reason" at bounding box center [167, 90] width 148 height 6
click at [110, 107] on button "Save" at bounding box center [111, 109] width 42 height 17
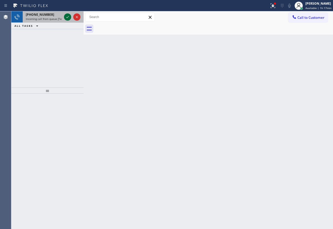
click at [67, 16] on icon at bounding box center [68, 17] width 6 height 6
click at [67, 17] on icon at bounding box center [68, 17] width 6 height 6
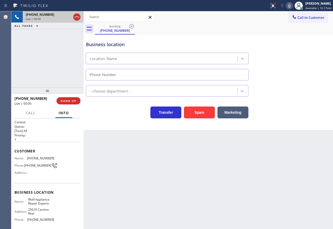
type input "[PHONE_NUMBER]"
click at [298, 139] on div "Back to Dashboard Change Sender ID Customers Technicians Select a contact Outbo…" at bounding box center [209, 120] width 250 height 218
click at [74, 103] on span "HANG UP" at bounding box center [69, 101] width 16 height 4
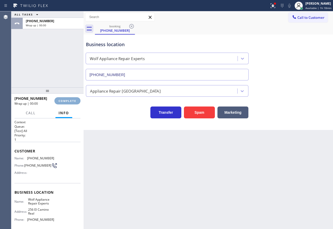
click at [74, 103] on span "COMPLETE" at bounding box center [68, 101] width 18 height 4
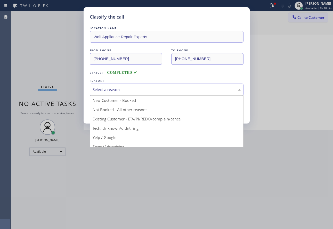
click at [138, 89] on div "Select a reason" at bounding box center [167, 90] width 148 height 6
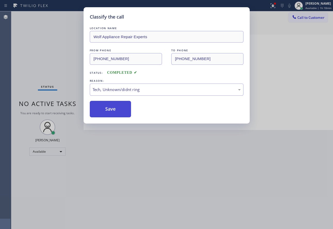
click at [110, 116] on button "Save" at bounding box center [111, 109] width 42 height 17
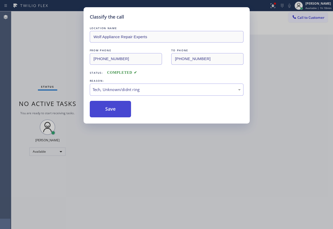
click at [113, 110] on div "Classify the call LOCATION NAME Electrical Garage Studio City FROM PHONE [PHONE…" at bounding box center [172, 120] width 322 height 218
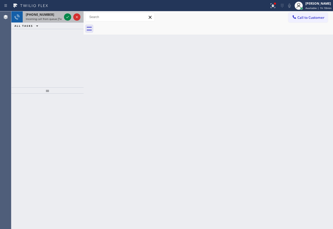
click at [47, 18] on span "Incoming call from queue [Test] All" at bounding box center [47, 19] width 43 height 4
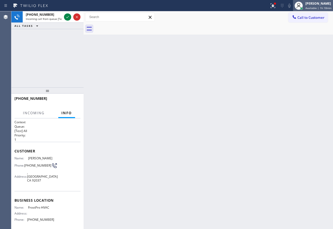
click at [323, 6] on span "Available | 1h 18min" at bounding box center [319, 8] width 26 height 4
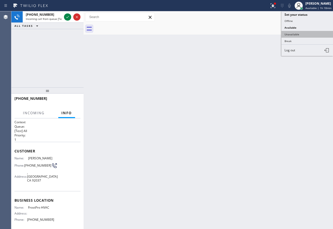
click at [299, 32] on button "Unavailable" at bounding box center [308, 34] width 52 height 7
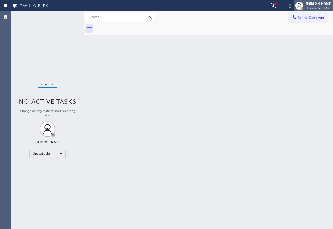
click at [322, 6] on div "[PERSON_NAME] Unavailable | 2:02" at bounding box center [319, 5] width 28 height 9
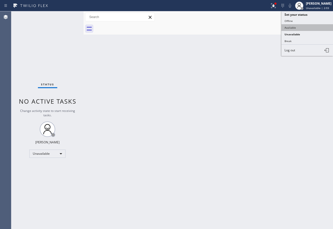
click at [302, 27] on button "Available" at bounding box center [308, 27] width 52 height 7
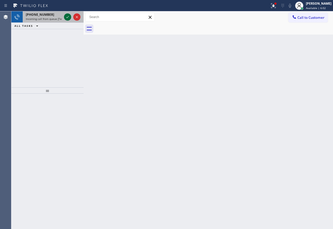
click at [69, 18] on icon at bounding box center [68, 17] width 6 height 6
click at [53, 19] on span "Incoming call from queue [Test] All" at bounding box center [47, 19] width 43 height 4
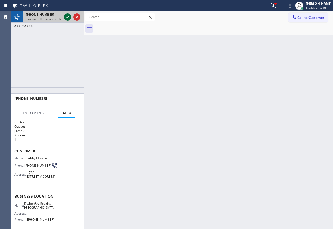
click at [66, 18] on icon at bounding box center [68, 17] width 6 height 6
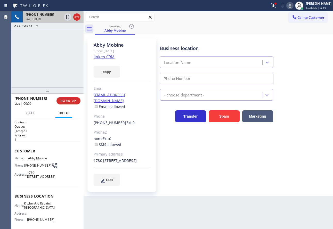
type input "[PHONE_NUMBER]"
click at [110, 58] on link "link to CRM" at bounding box center [104, 56] width 21 height 5
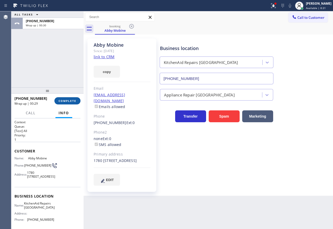
click at [73, 100] on span "COMPLETE" at bounding box center [68, 101] width 18 height 4
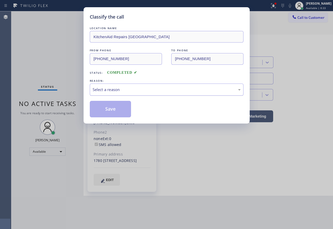
click at [116, 88] on div "Select a reason" at bounding box center [167, 90] width 148 height 6
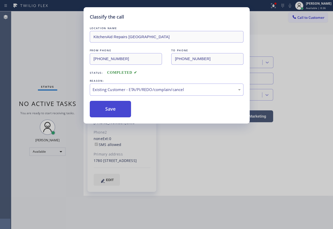
click at [112, 116] on button "Save" at bounding box center [111, 109] width 42 height 17
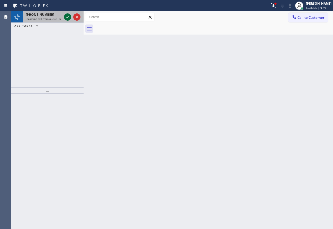
click at [68, 18] on icon at bounding box center [68, 17] width 6 height 6
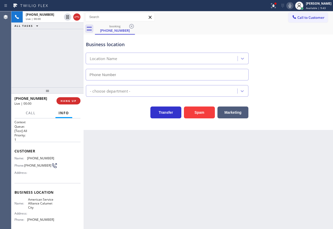
type input "[PHONE_NUMBER]"
click at [261, 47] on div "Business location American Service Alliance [GEOGRAPHIC_DATA] [PHONE_NUMBER]" at bounding box center [208, 57] width 247 height 47
click at [30, 114] on span "Call" at bounding box center [31, 113] width 10 height 5
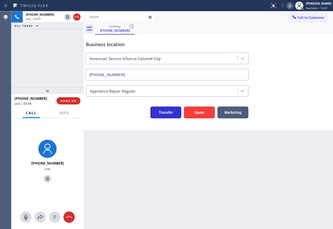
click at [149, 176] on div "Back to Dashboard Change Sender ID Customers Technicians Select a contact Outbo…" at bounding box center [209, 120] width 250 height 218
click at [39, 217] on icon at bounding box center [40, 217] width 6 height 6
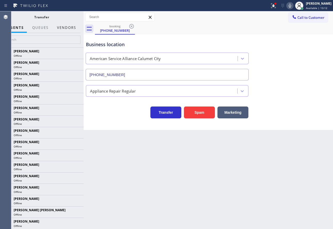
click at [71, 28] on button "Vendors" at bounding box center [66, 28] width 25 height 10
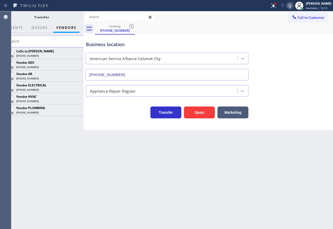
click at [57, 43] on input "text" at bounding box center [45, 42] width 84 height 12
paste input "60409"
type input "60409"
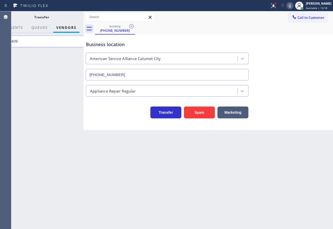
drag, startPoint x: 31, startPoint y: 43, endPoint x: 0, endPoint y: 42, distance: 31.5
click at [0, 42] on div "Agent Desktop Classify the call LOCATION NAME Electrical Garage Studio City FRO…" at bounding box center [166, 120] width 333 height 218
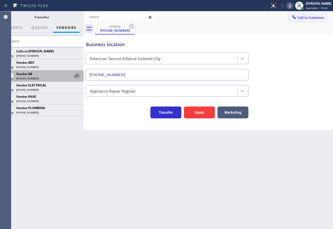
click at [75, 75] on icon at bounding box center [77, 76] width 6 height 6
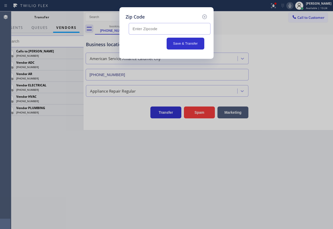
click at [144, 29] on input "text" at bounding box center [170, 29] width 82 height 12
paste input "60409"
type input "60409"
click at [183, 43] on button "Save & Transfer" at bounding box center [186, 44] width 38 height 12
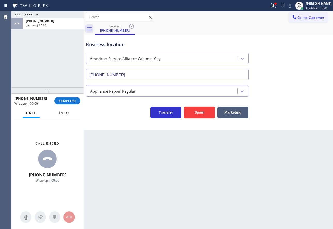
click at [61, 114] on span "Info" at bounding box center [64, 113] width 10 height 5
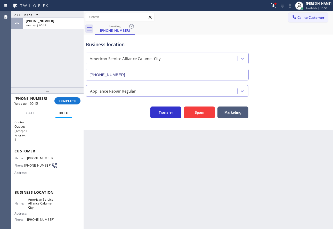
click at [39, 161] on div "Name: [PHONE_NUMBER] Phone: [PHONE_NUMBER] Address:" at bounding box center [34, 166] width 40 height 20
click at [37, 157] on span "[PHONE_NUMBER]" at bounding box center [40, 158] width 27 height 4
click at [43, 222] on span "[PHONE_NUMBER]" at bounding box center [40, 220] width 27 height 4
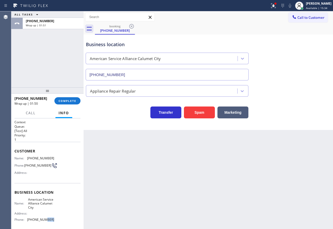
click at [43, 222] on span "[PHONE_NUMBER]" at bounding box center [40, 220] width 27 height 4
click at [74, 101] on span "COMPLETE" at bounding box center [68, 101] width 18 height 4
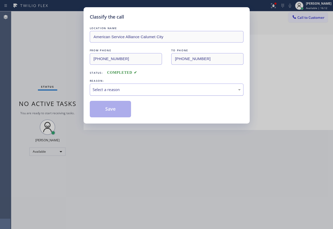
click at [172, 91] on div "Select a reason" at bounding box center [167, 90] width 148 height 6
click at [105, 113] on button "Save" at bounding box center [111, 109] width 42 height 17
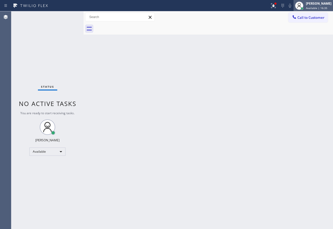
click at [314, 4] on div "[PERSON_NAME]" at bounding box center [319, 3] width 26 height 4
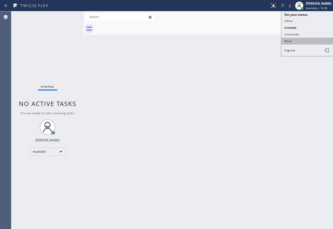
click at [290, 39] on button "Break" at bounding box center [308, 41] width 52 height 7
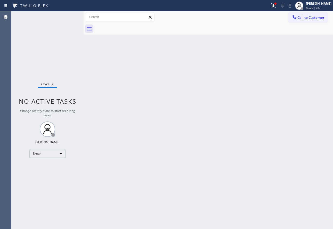
click at [157, 99] on div "Back to Dashboard Change Sender ID Customers Technicians Select a contact Outbo…" at bounding box center [209, 120] width 250 height 218
